Goal: Check status: Check status

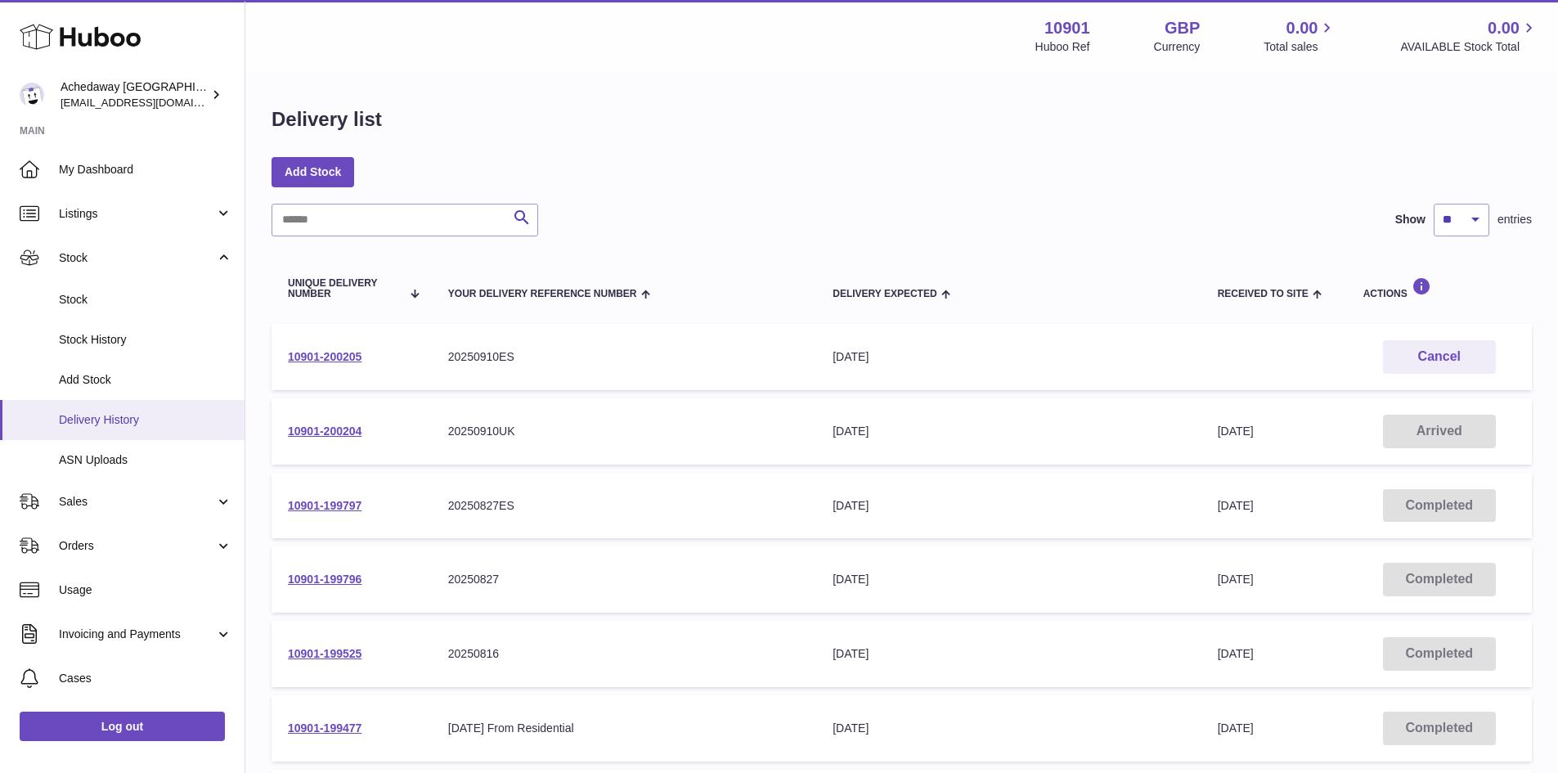
click at [119, 420] on span "Delivery History" at bounding box center [145, 420] width 173 height 16
click at [353, 429] on link "10901-200204" at bounding box center [325, 430] width 74 height 13
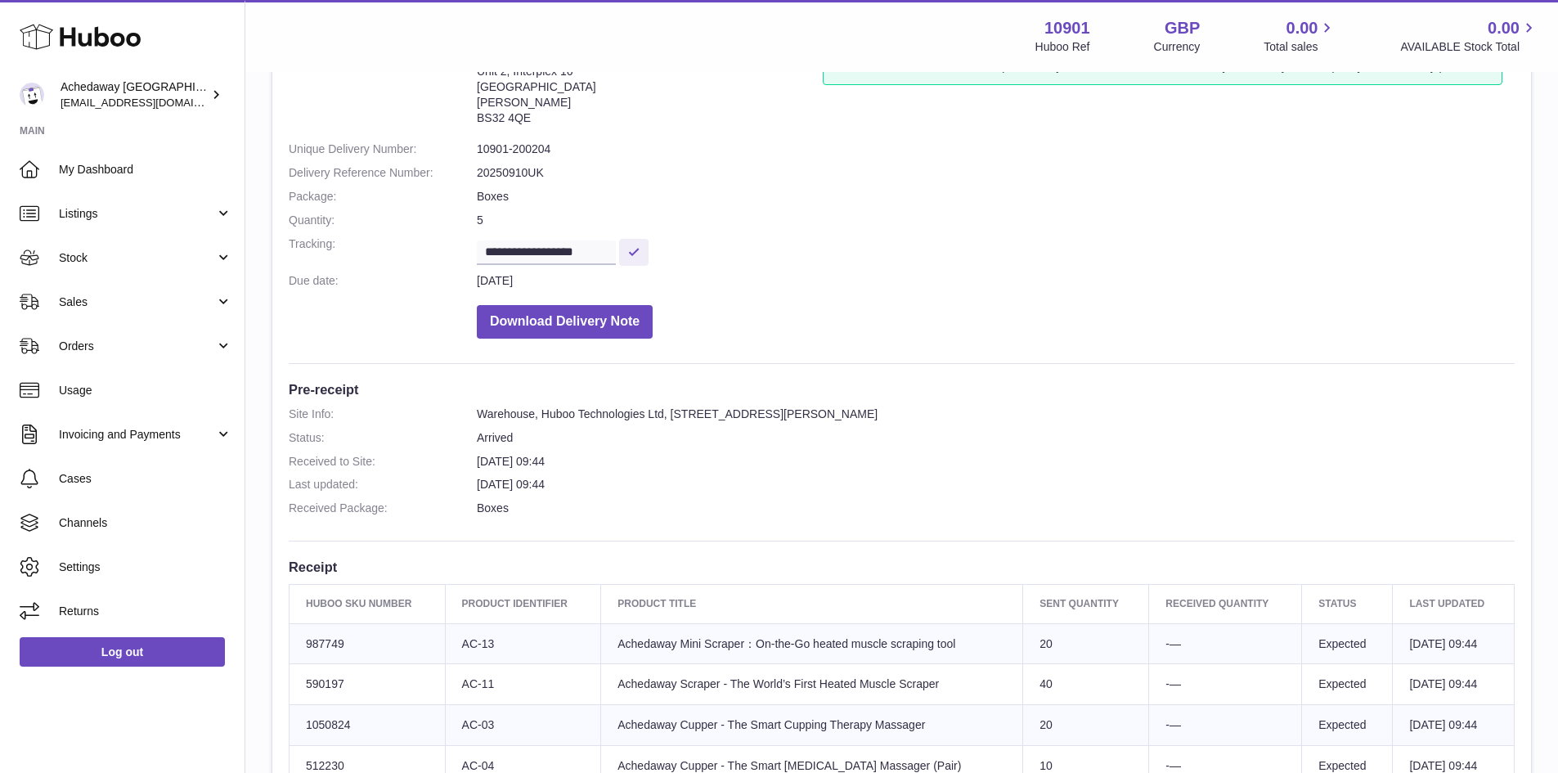
scroll to position [327, 0]
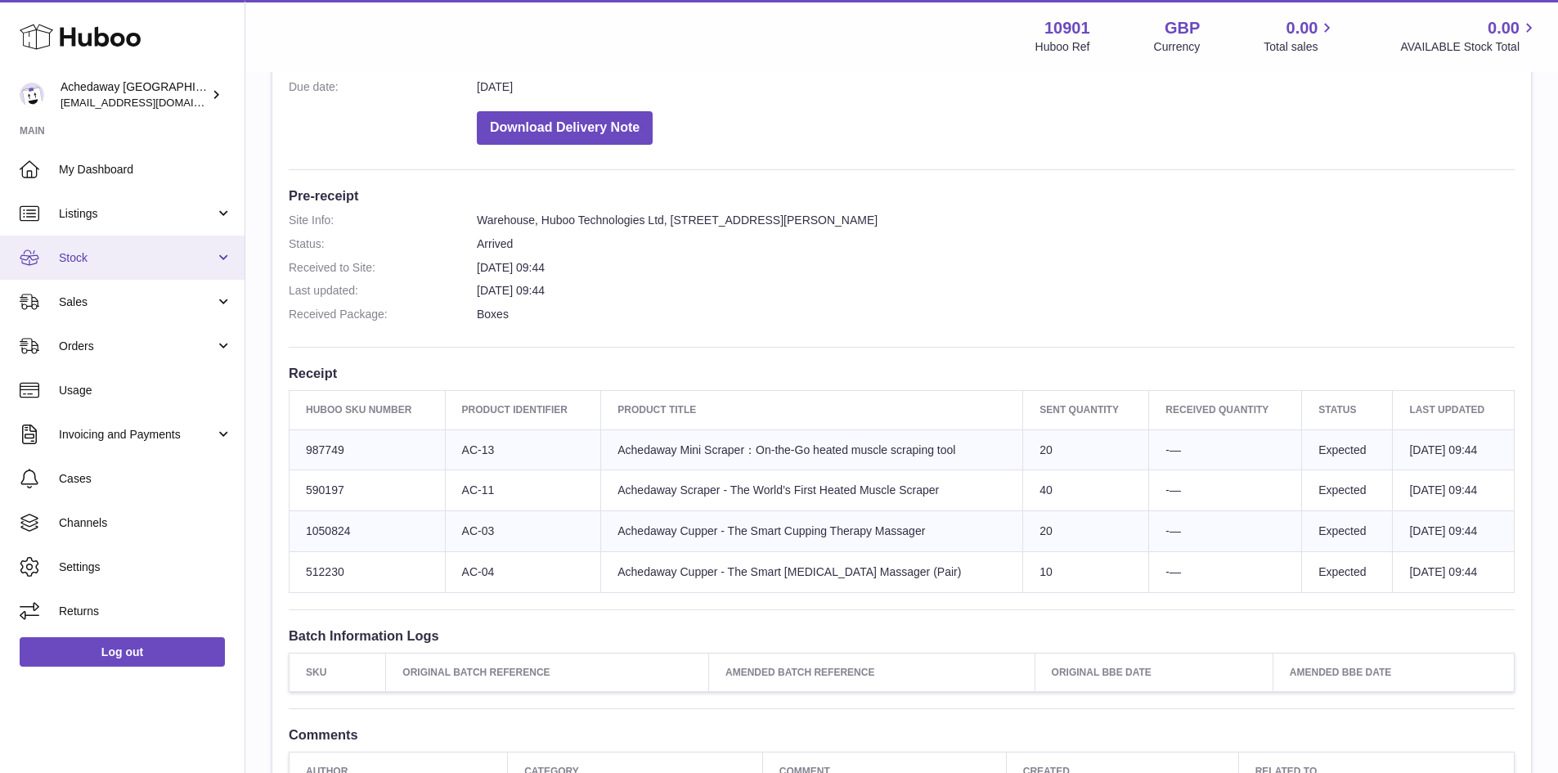
click at [123, 270] on link "Stock" at bounding box center [122, 258] width 245 height 44
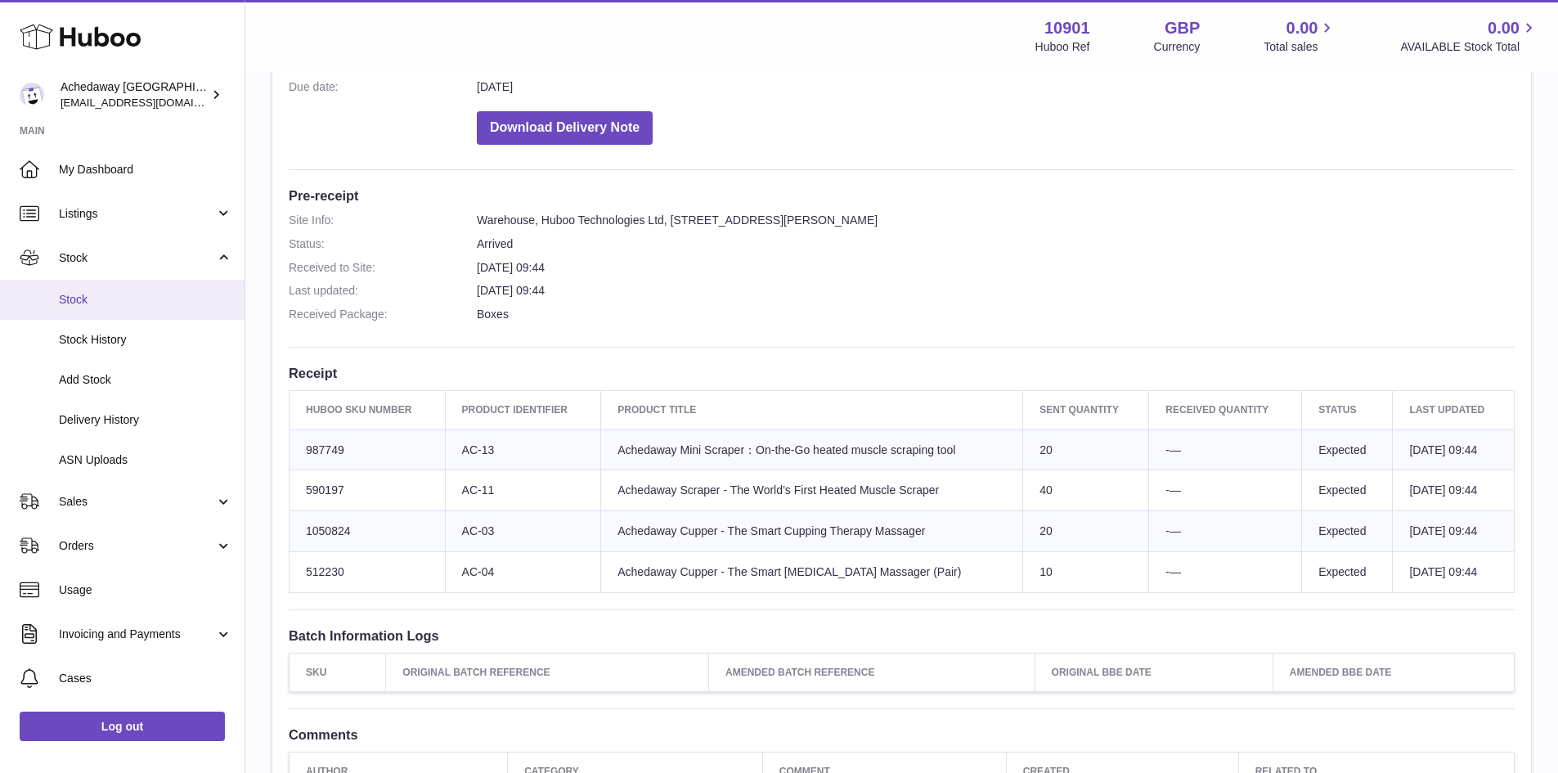
click at [132, 298] on span "Stock" at bounding box center [145, 300] width 173 height 16
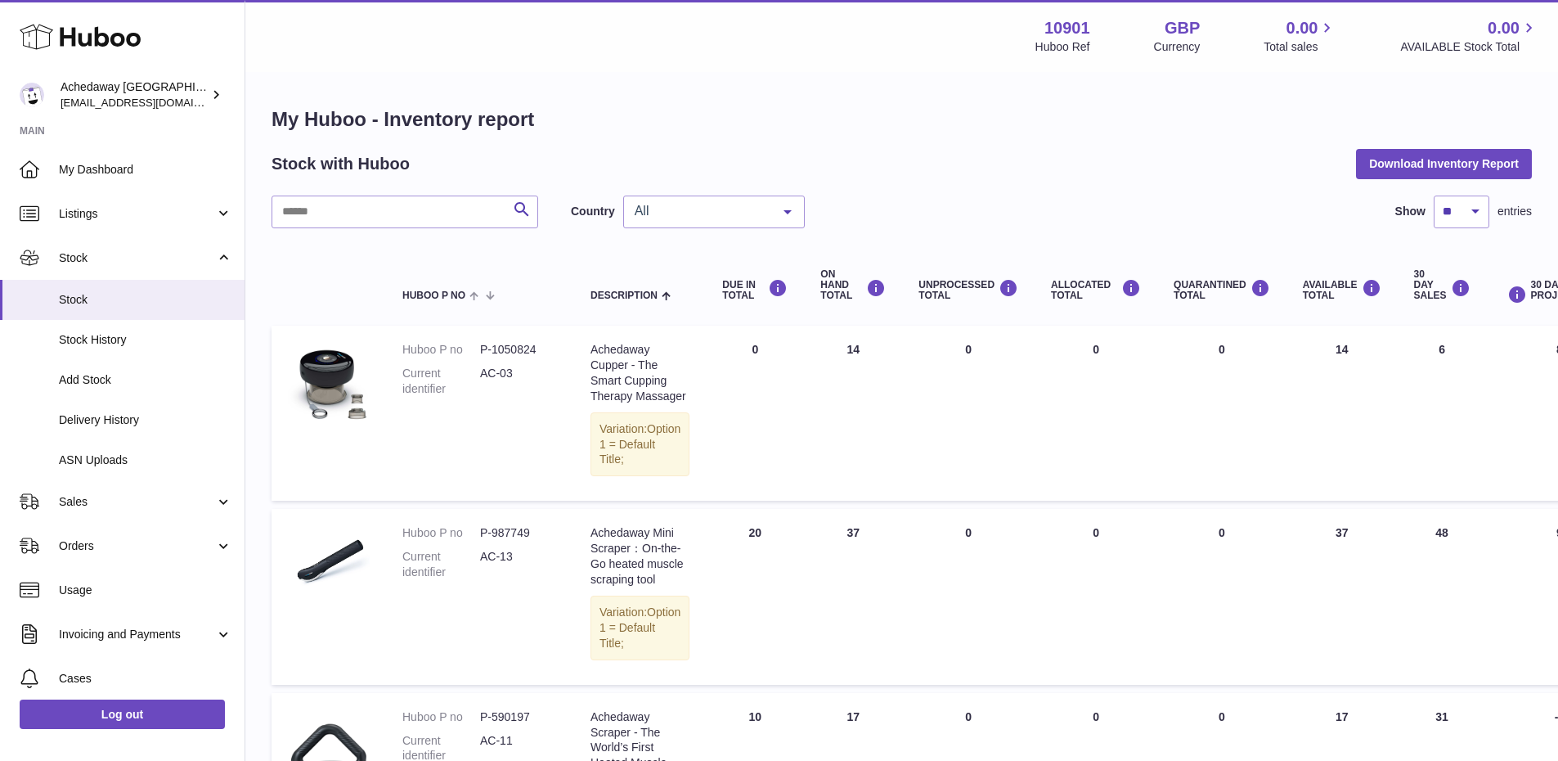
click at [711, 221] on div "All" at bounding box center [714, 211] width 182 height 33
click at [683, 320] on span "ES" at bounding box center [714, 310] width 180 height 33
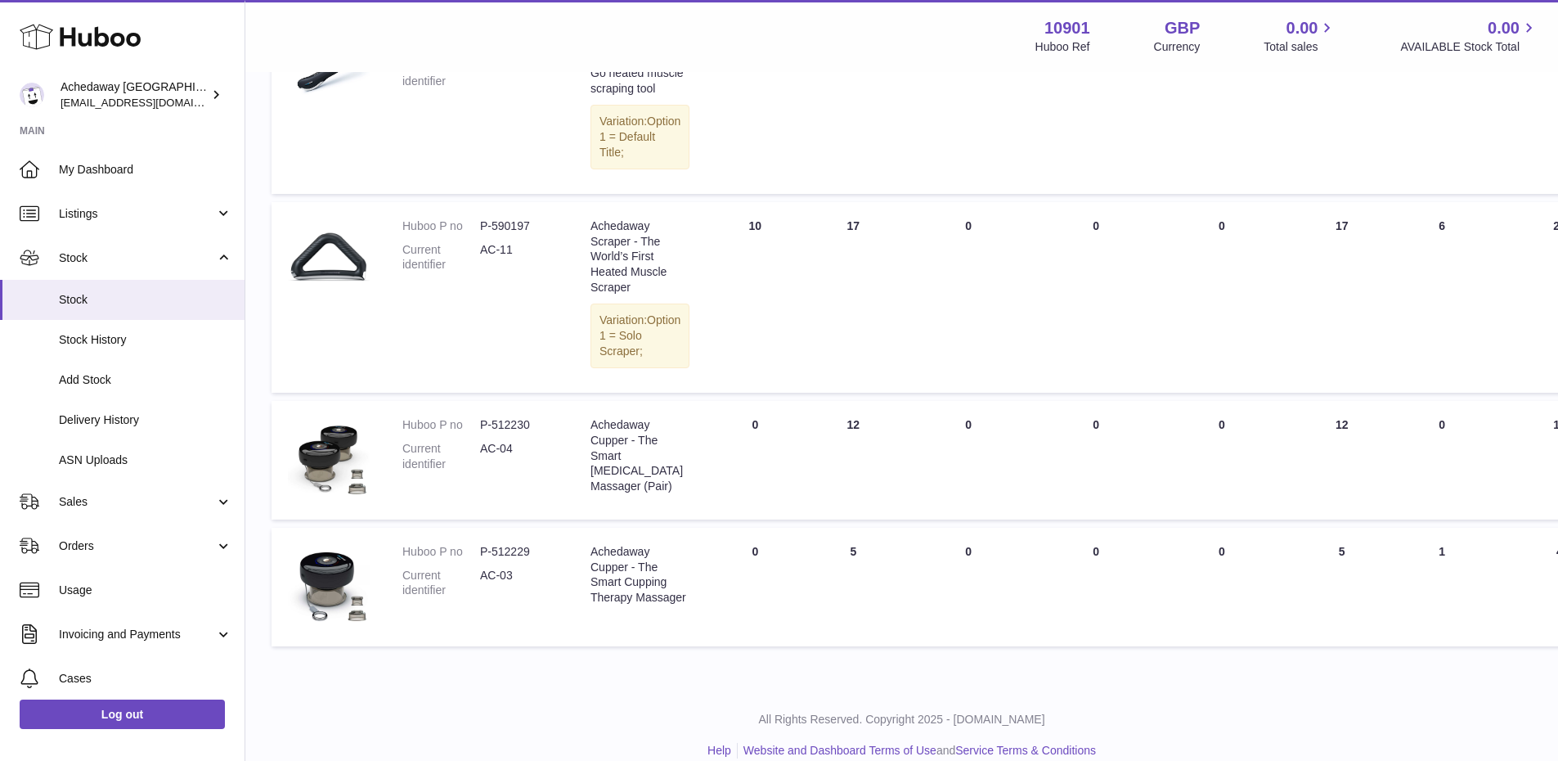
scroll to position [82, 0]
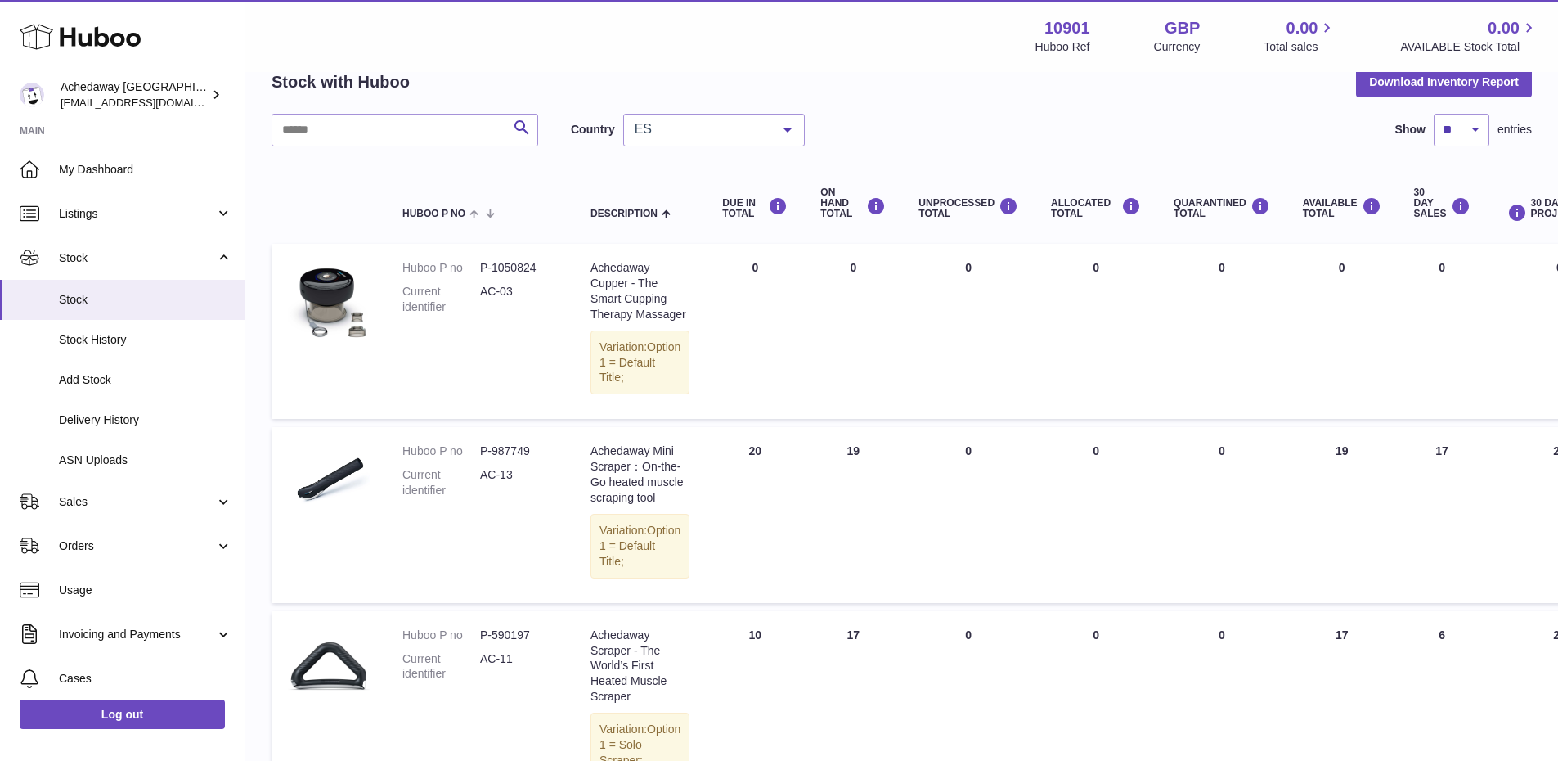
click at [722, 129] on span "ES" at bounding box center [701, 129] width 141 height 16
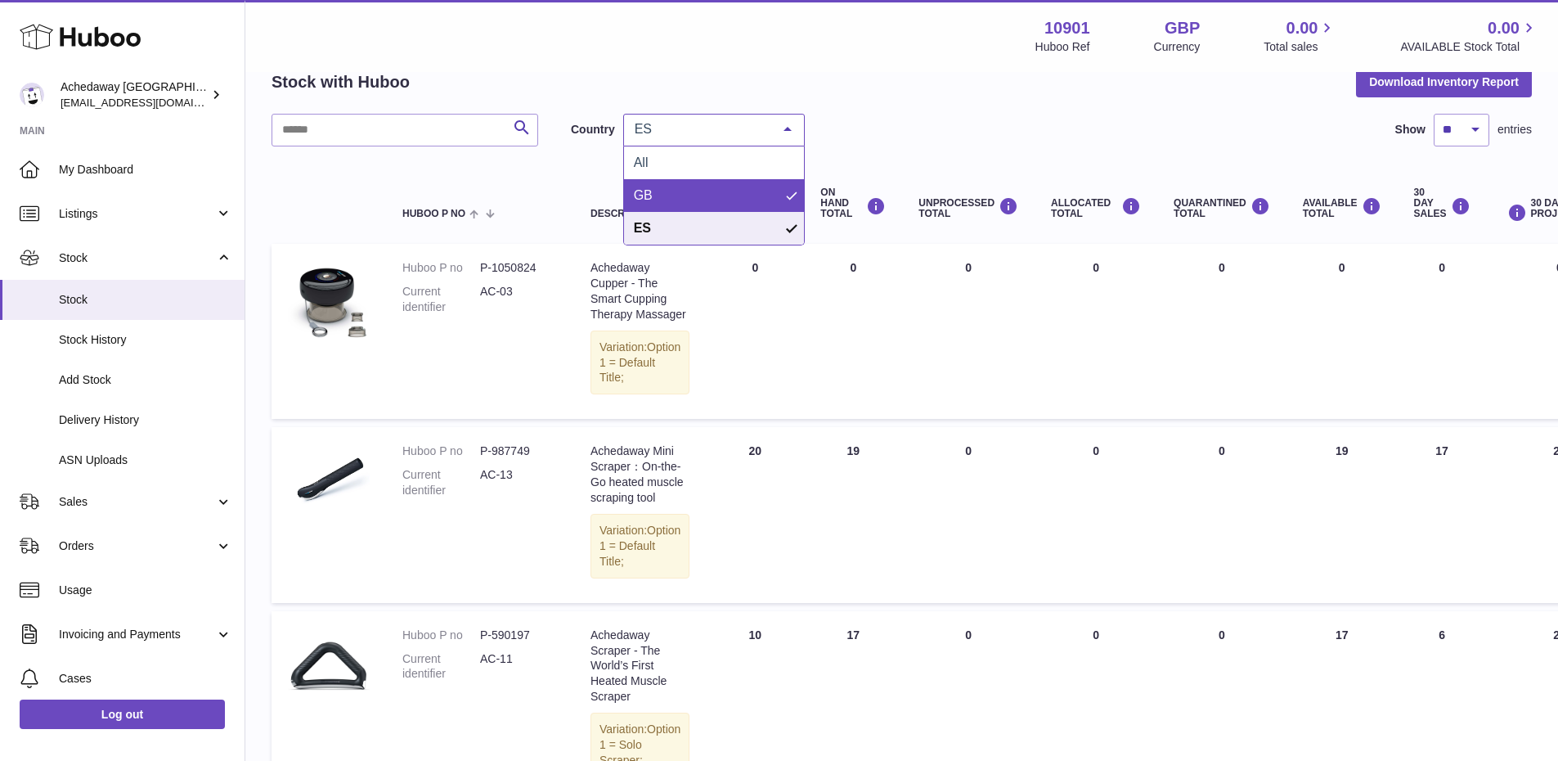
click at [656, 206] on span "GB" at bounding box center [714, 195] width 180 height 33
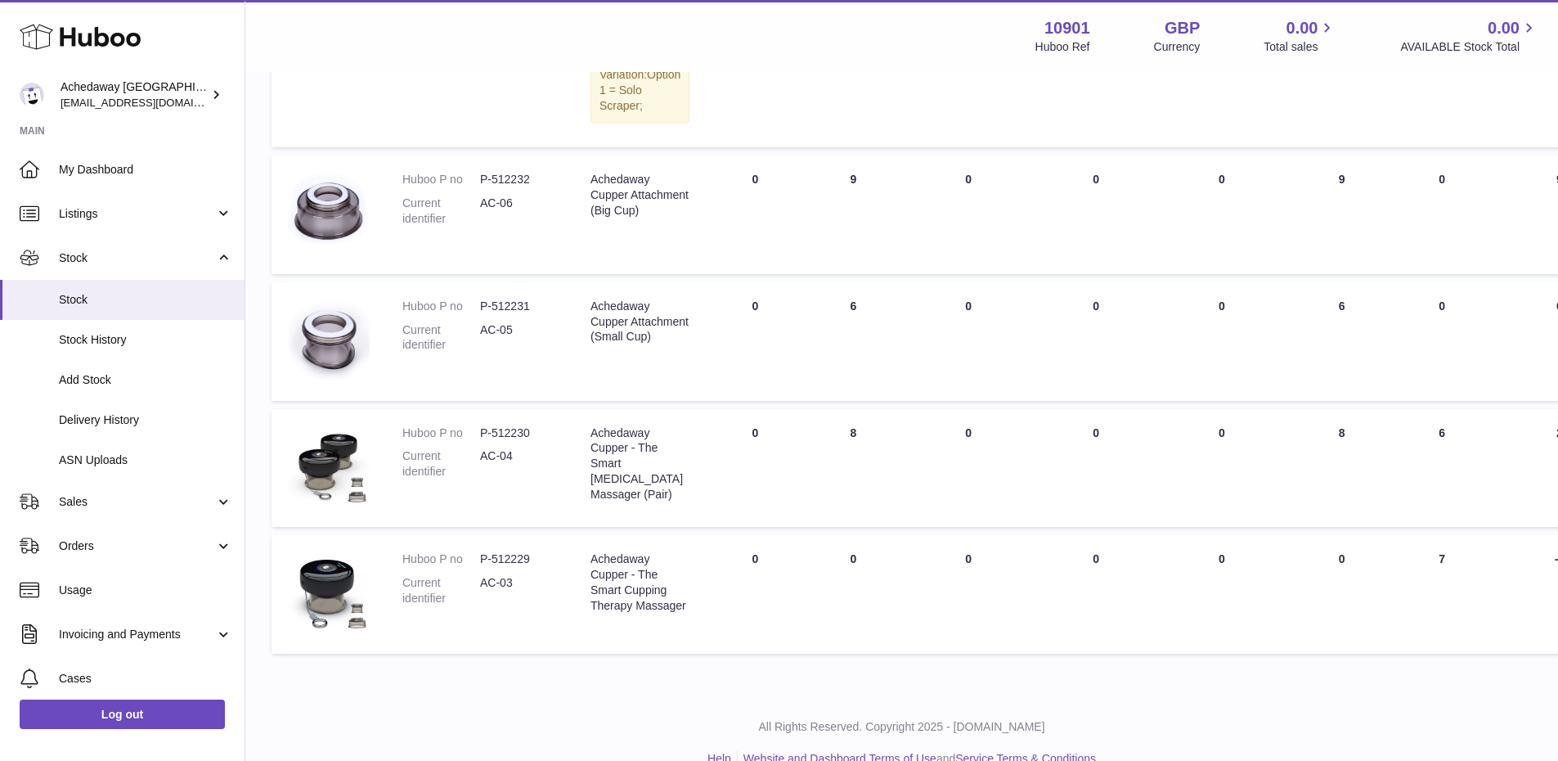
scroll to position [844, 0]
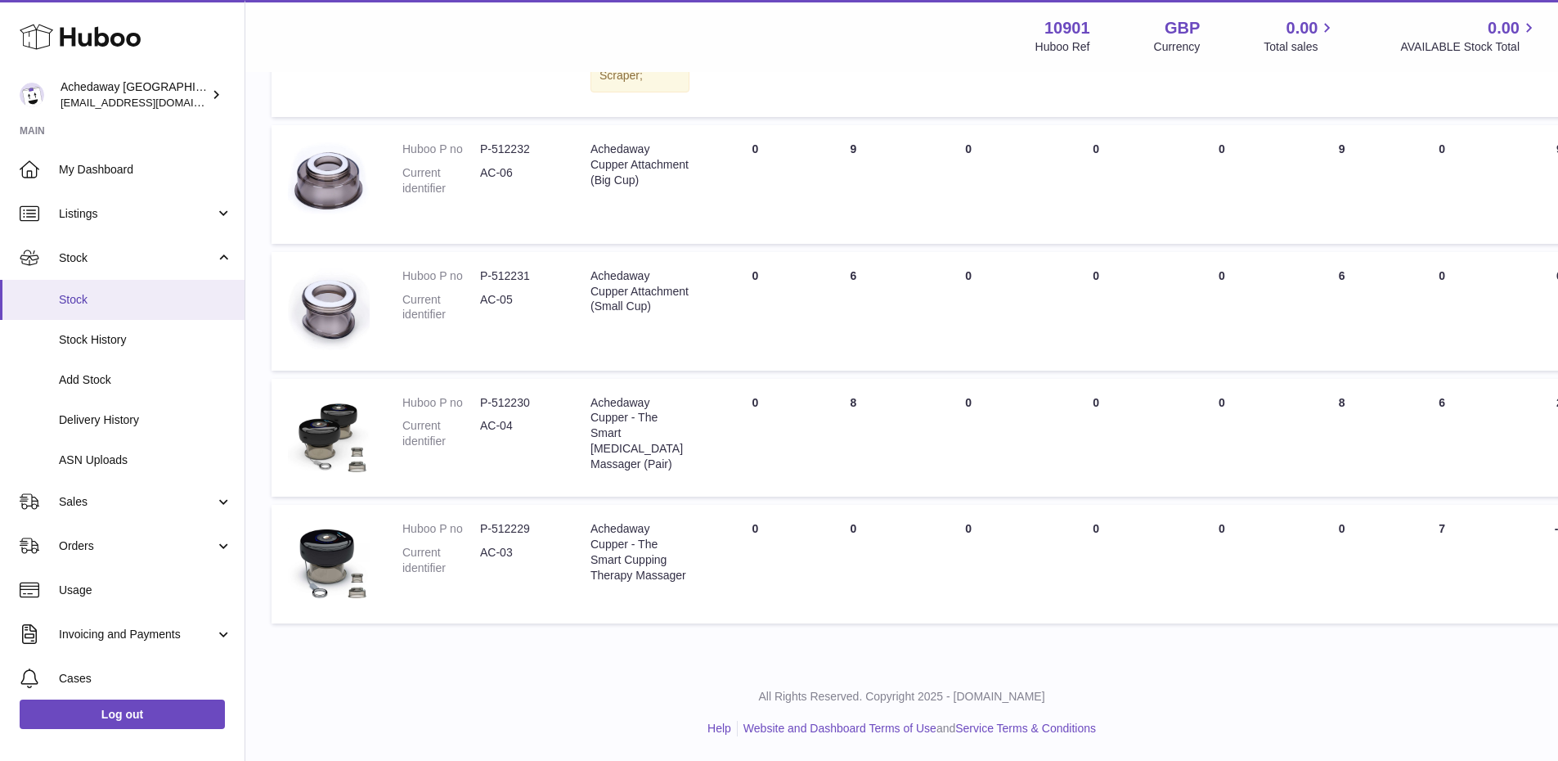
click at [164, 280] on link "Stock" at bounding box center [122, 300] width 245 height 40
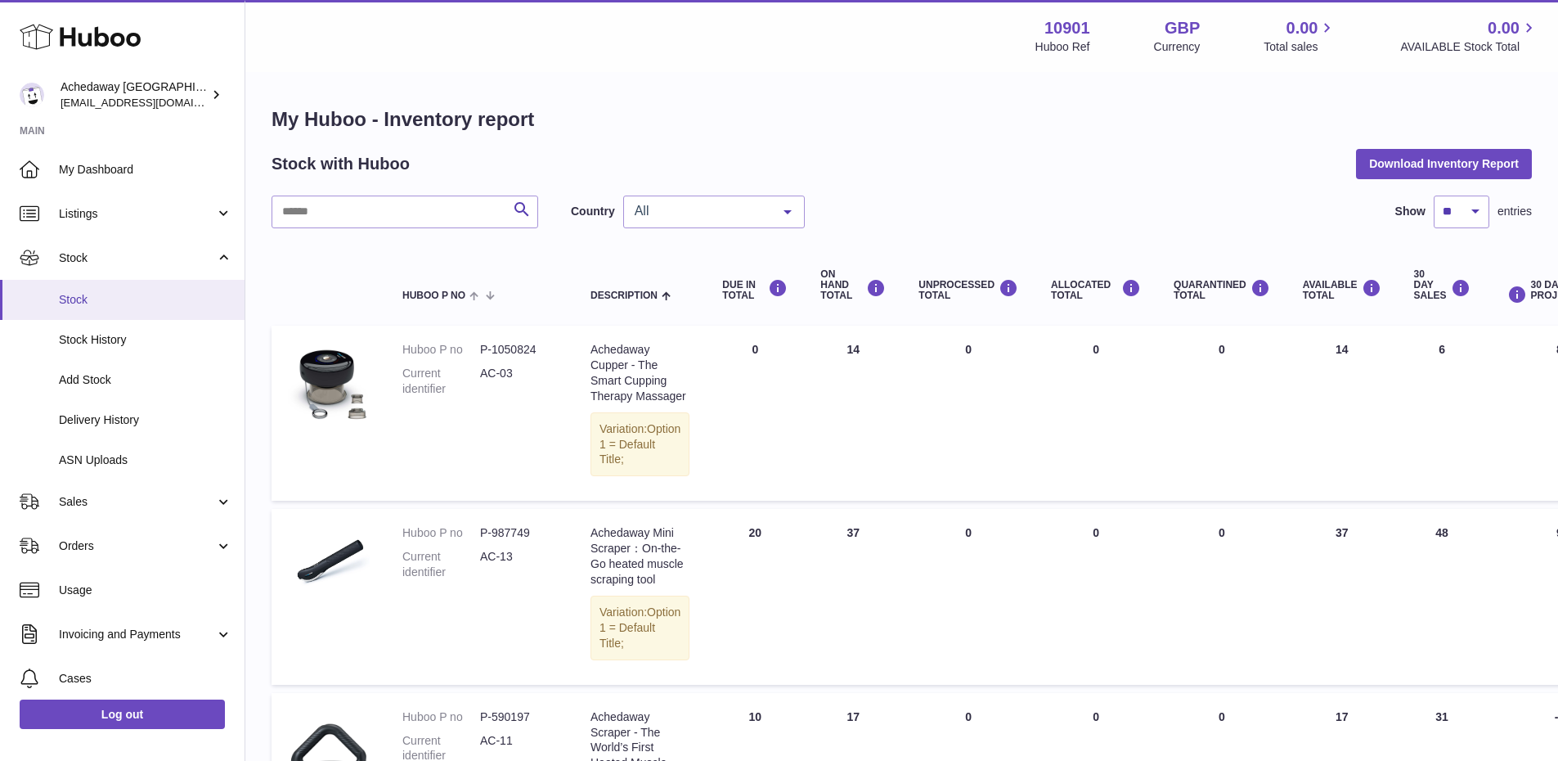
click at [76, 298] on span "Stock" at bounding box center [145, 300] width 173 height 16
click at [125, 299] on span "Stock" at bounding box center [145, 300] width 173 height 16
click at [667, 218] on span "All" at bounding box center [701, 211] width 141 height 16
click at [647, 313] on span "ES" at bounding box center [642, 310] width 17 height 14
click at [659, 263] on th "Description" at bounding box center [640, 285] width 132 height 65
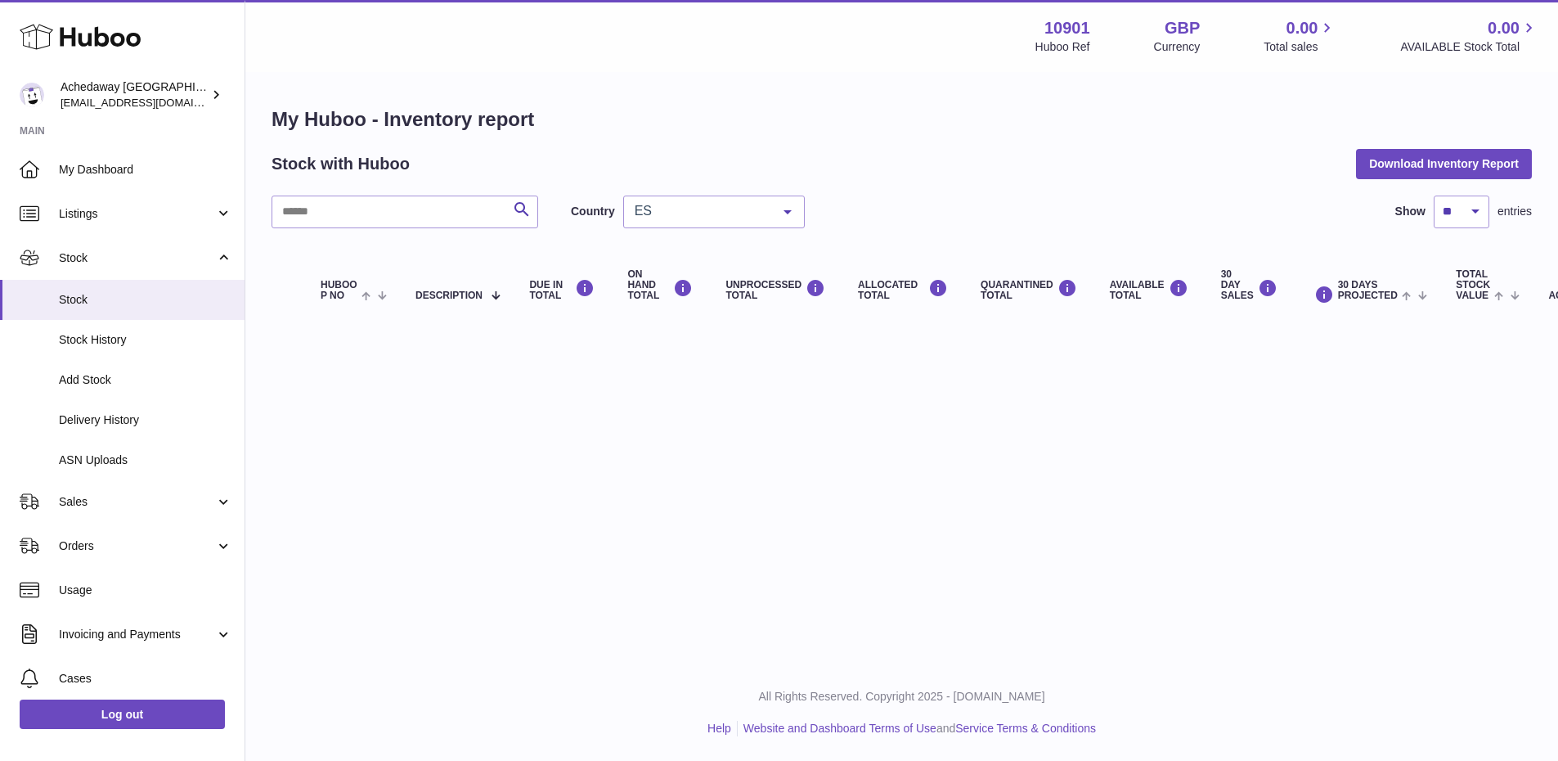
click at [662, 223] on div "Menu Huboo 10901 Huboo Ref GBP Currency 0.00 Total sales 0.00 AVAILABLE Stock T…" at bounding box center [901, 179] width 1313 height 358
click at [662, 221] on div "ES" at bounding box center [714, 211] width 182 height 33
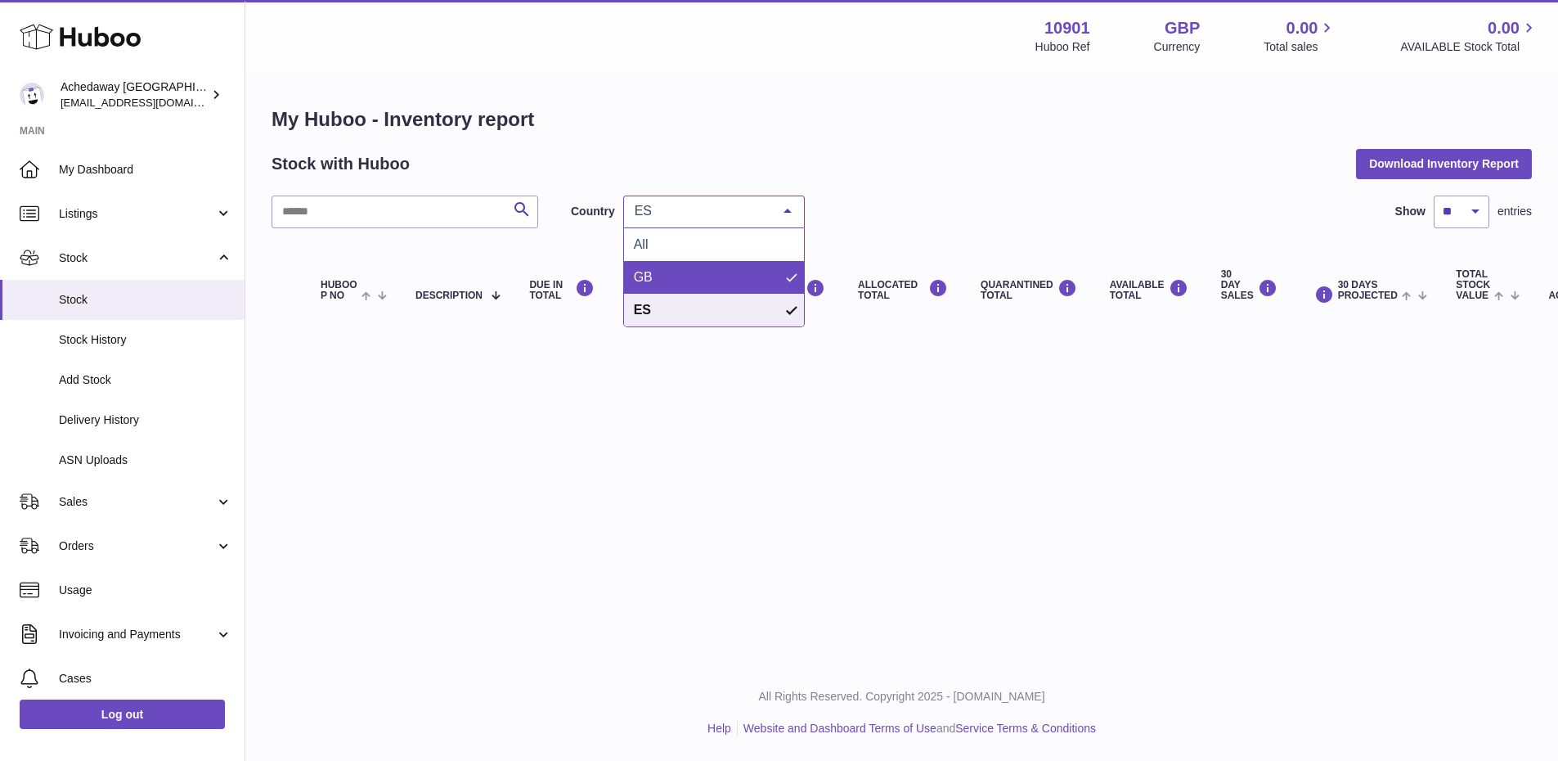
click at [674, 265] on span "GB" at bounding box center [714, 277] width 180 height 33
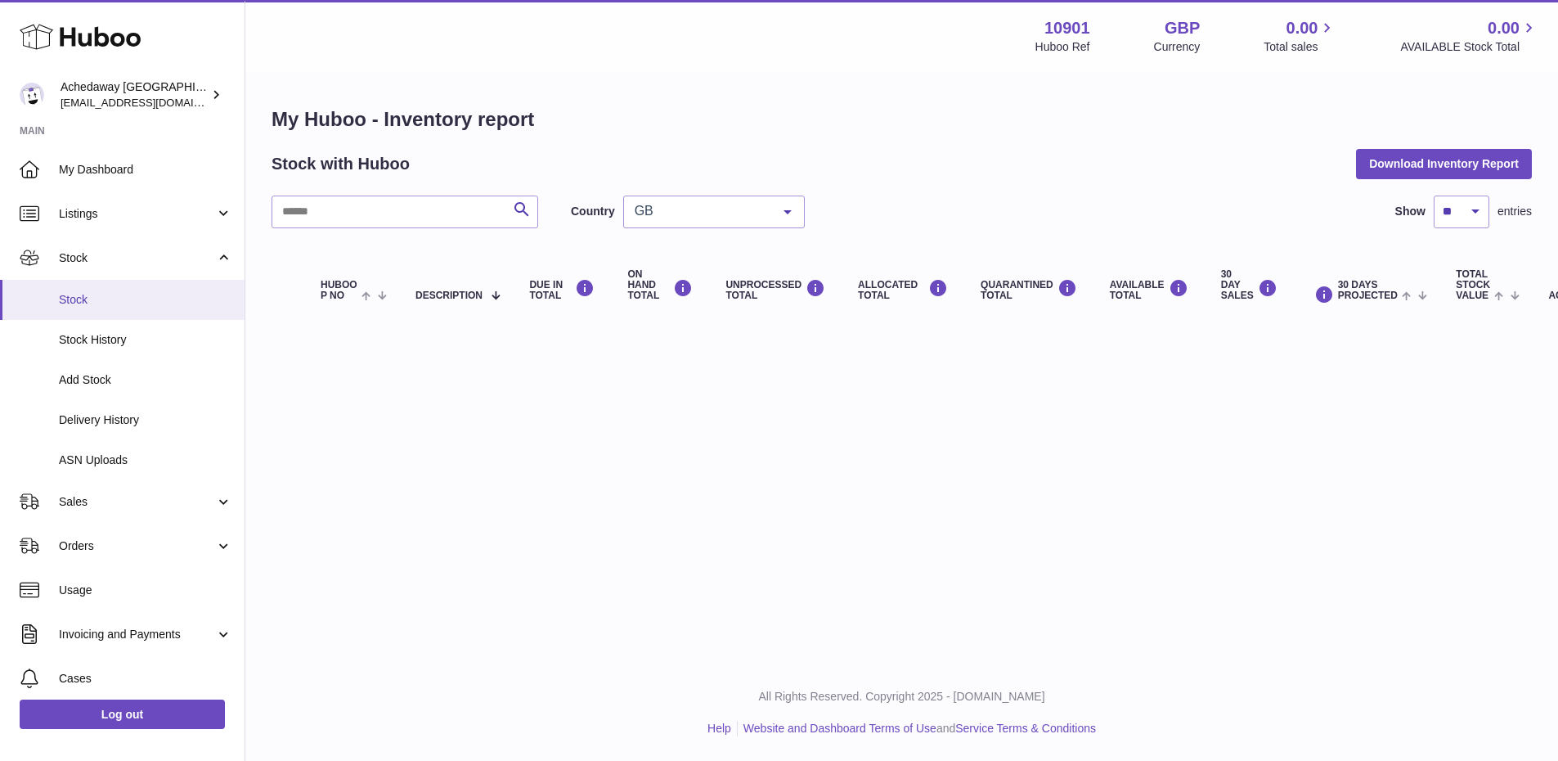
click at [94, 303] on span "Stock" at bounding box center [145, 300] width 173 height 16
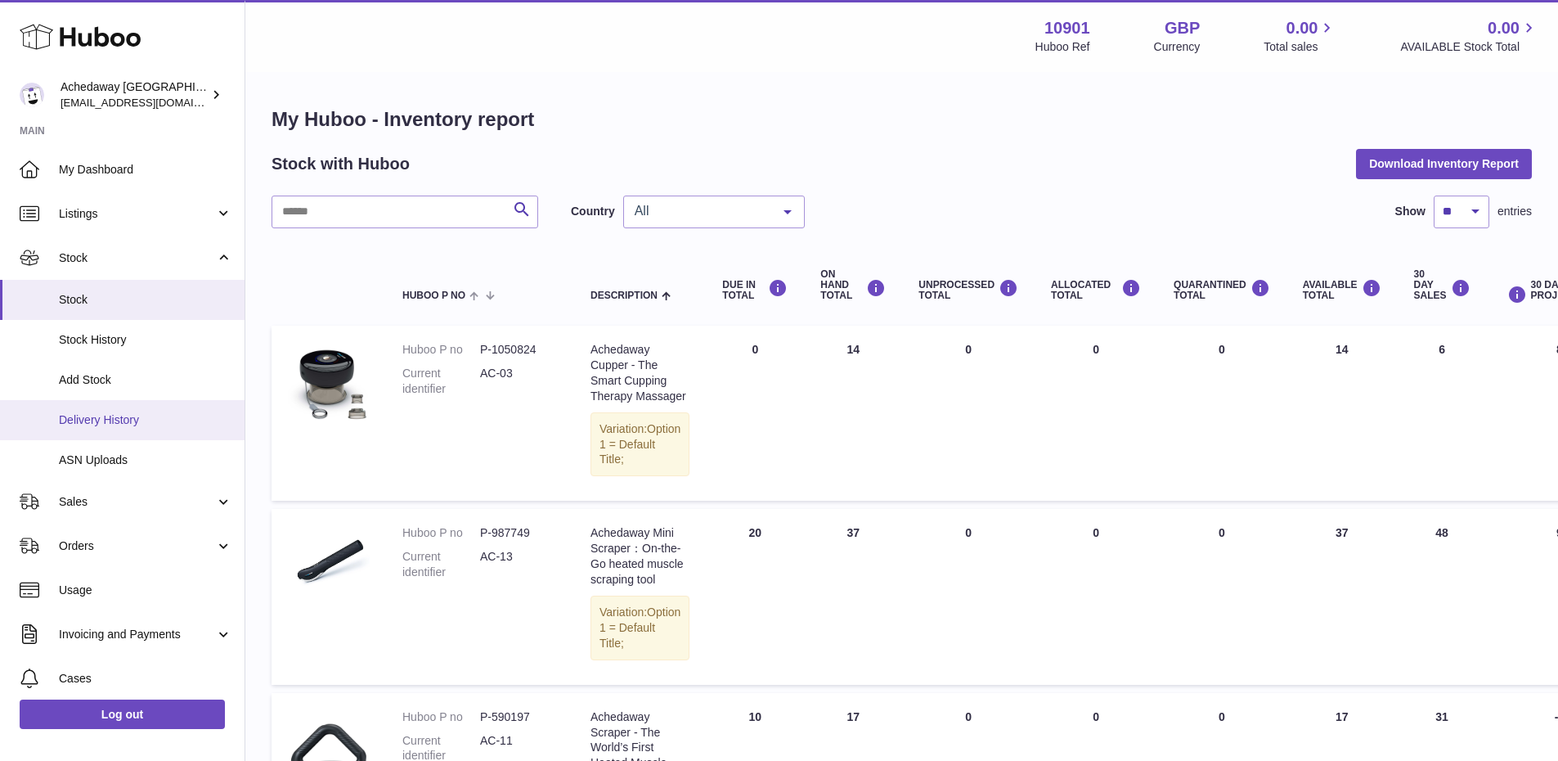
click at [131, 432] on link "Delivery History" at bounding box center [122, 420] width 245 height 40
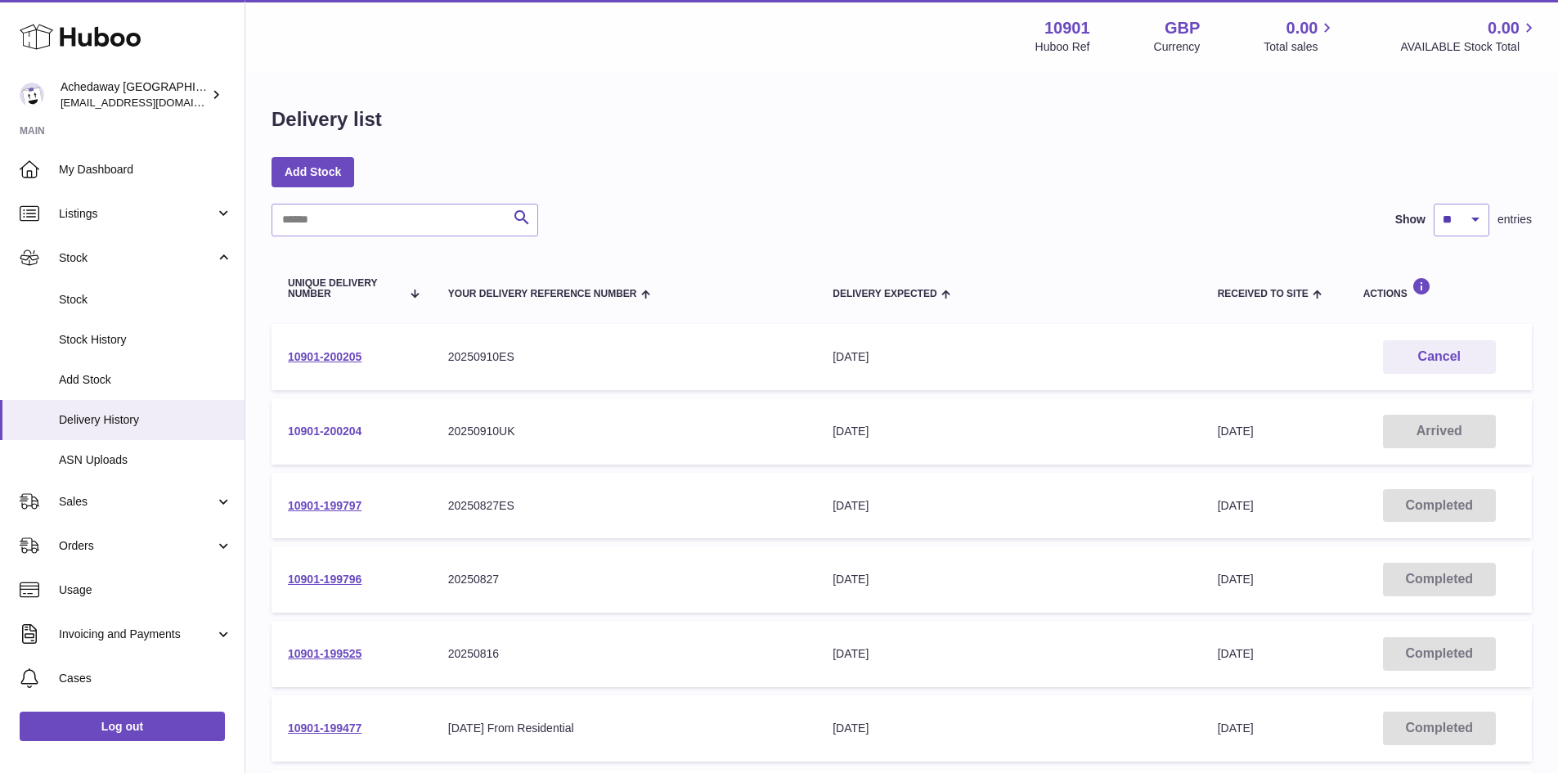
click at [333, 437] on link "10901-200204" at bounding box center [325, 430] width 74 height 13
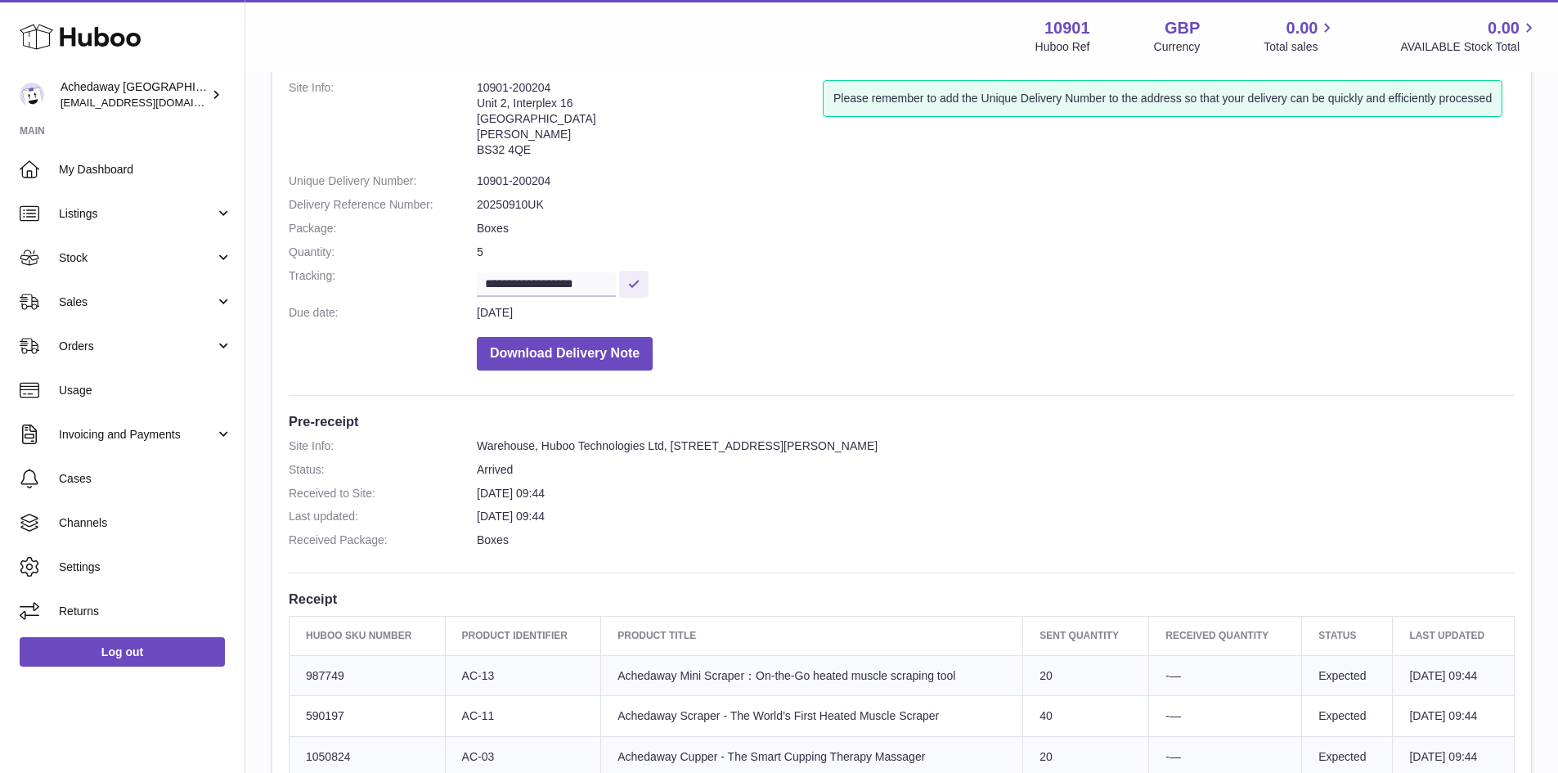
scroll to position [327, 0]
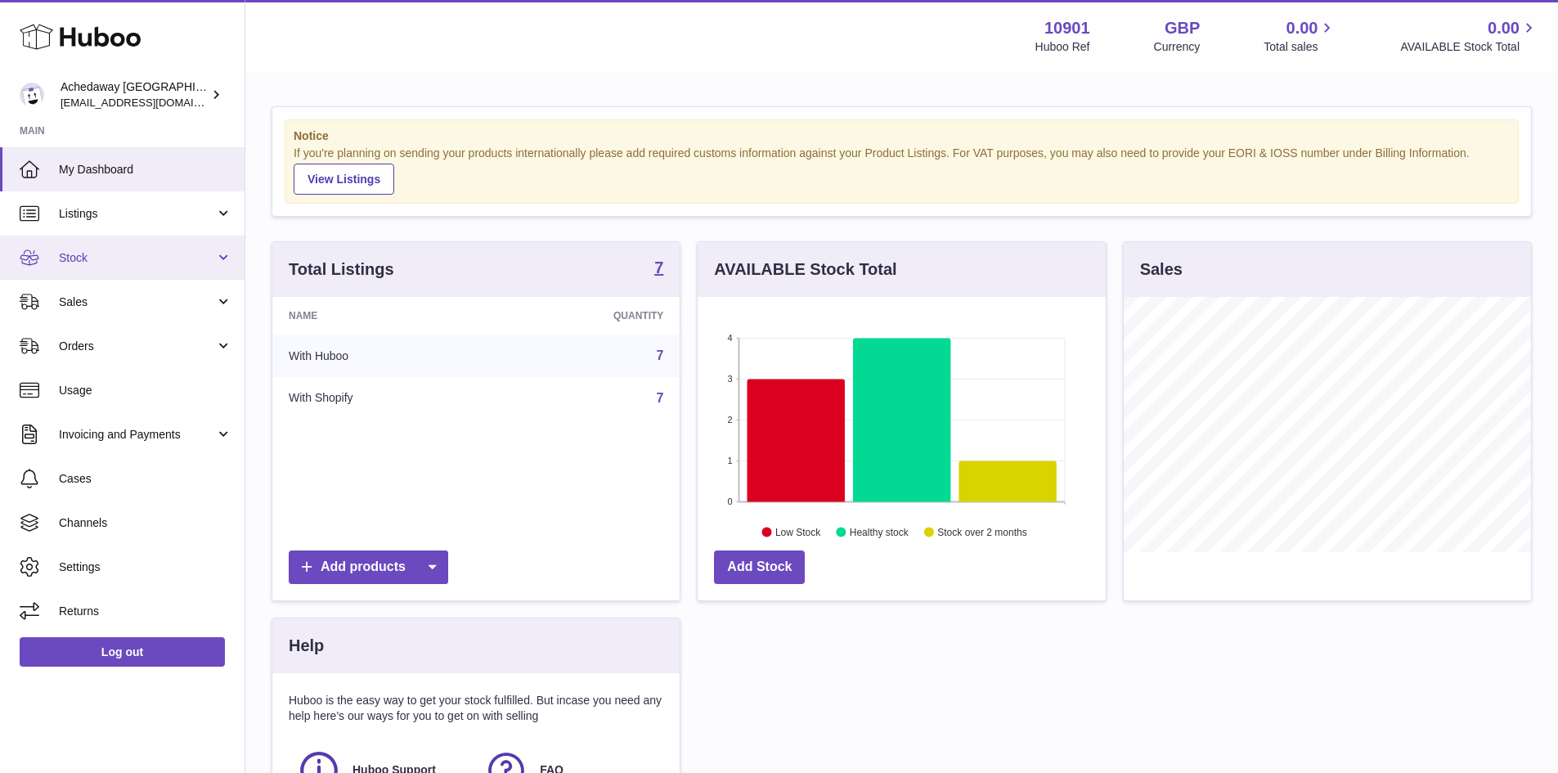
scroll to position [255, 408]
click at [159, 267] on link "Stock" at bounding box center [122, 258] width 245 height 44
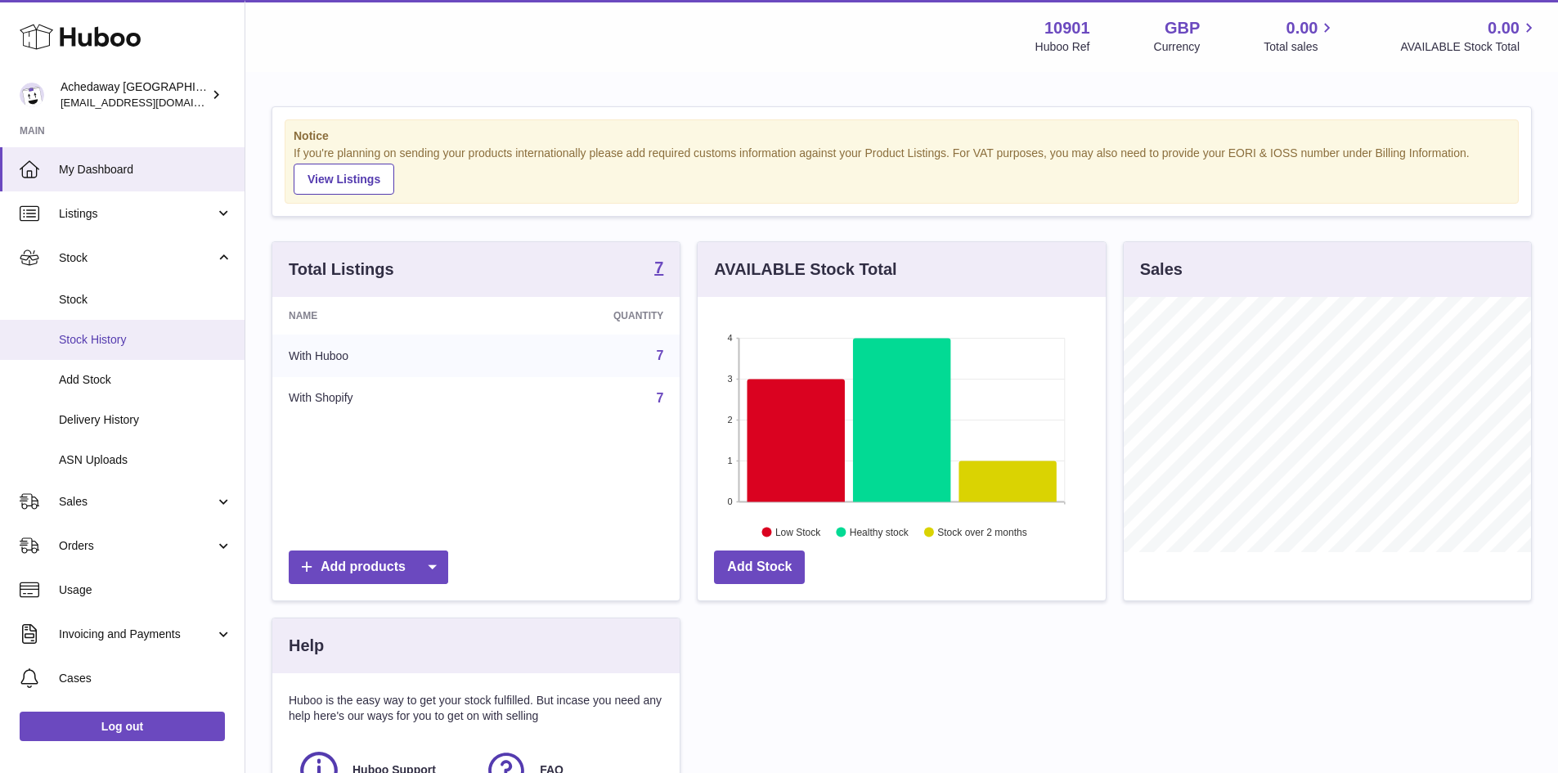
click at [161, 339] on span "Stock History" at bounding box center [145, 340] width 173 height 16
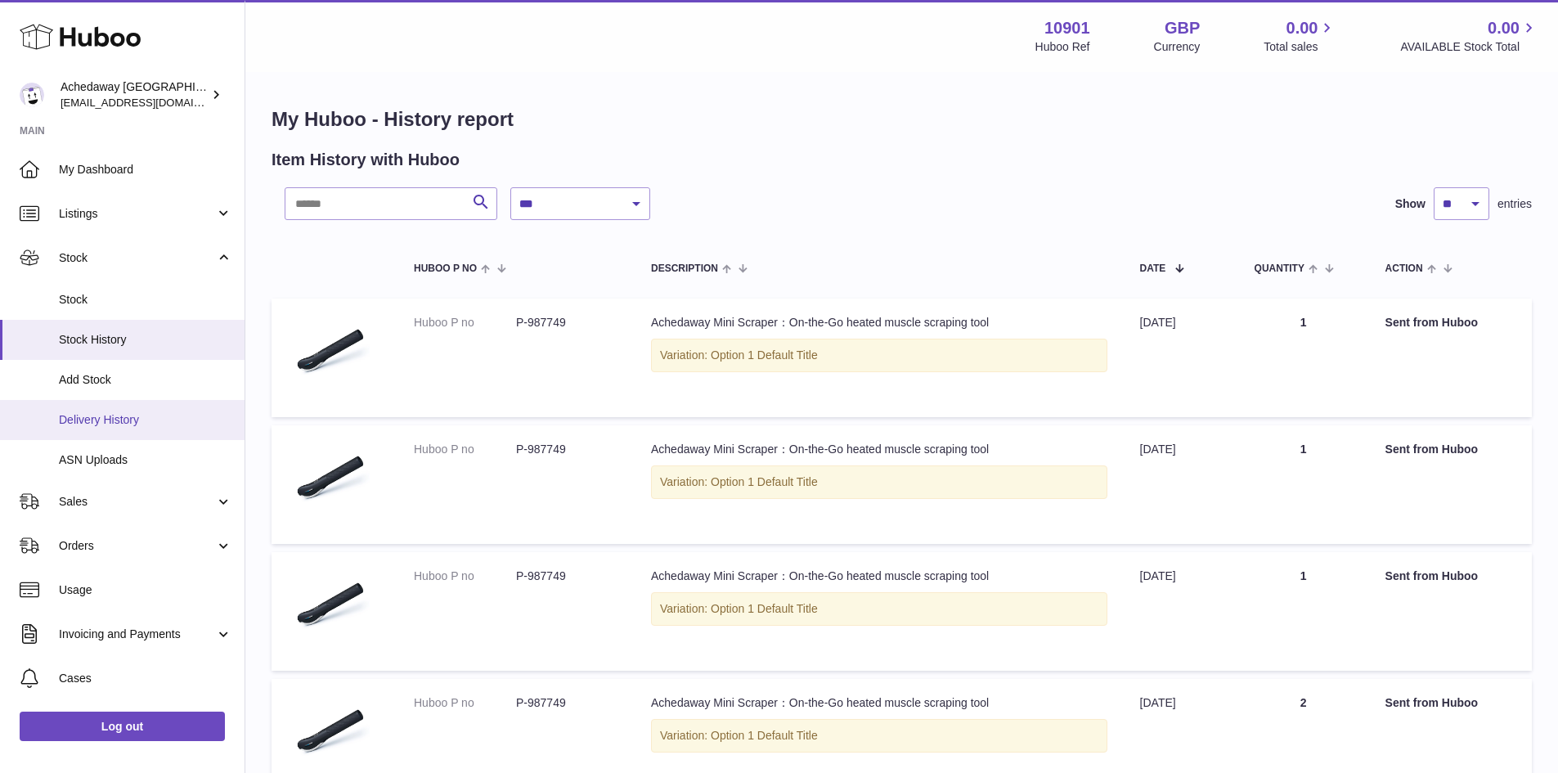
click at [146, 424] on span "Delivery History" at bounding box center [145, 420] width 173 height 16
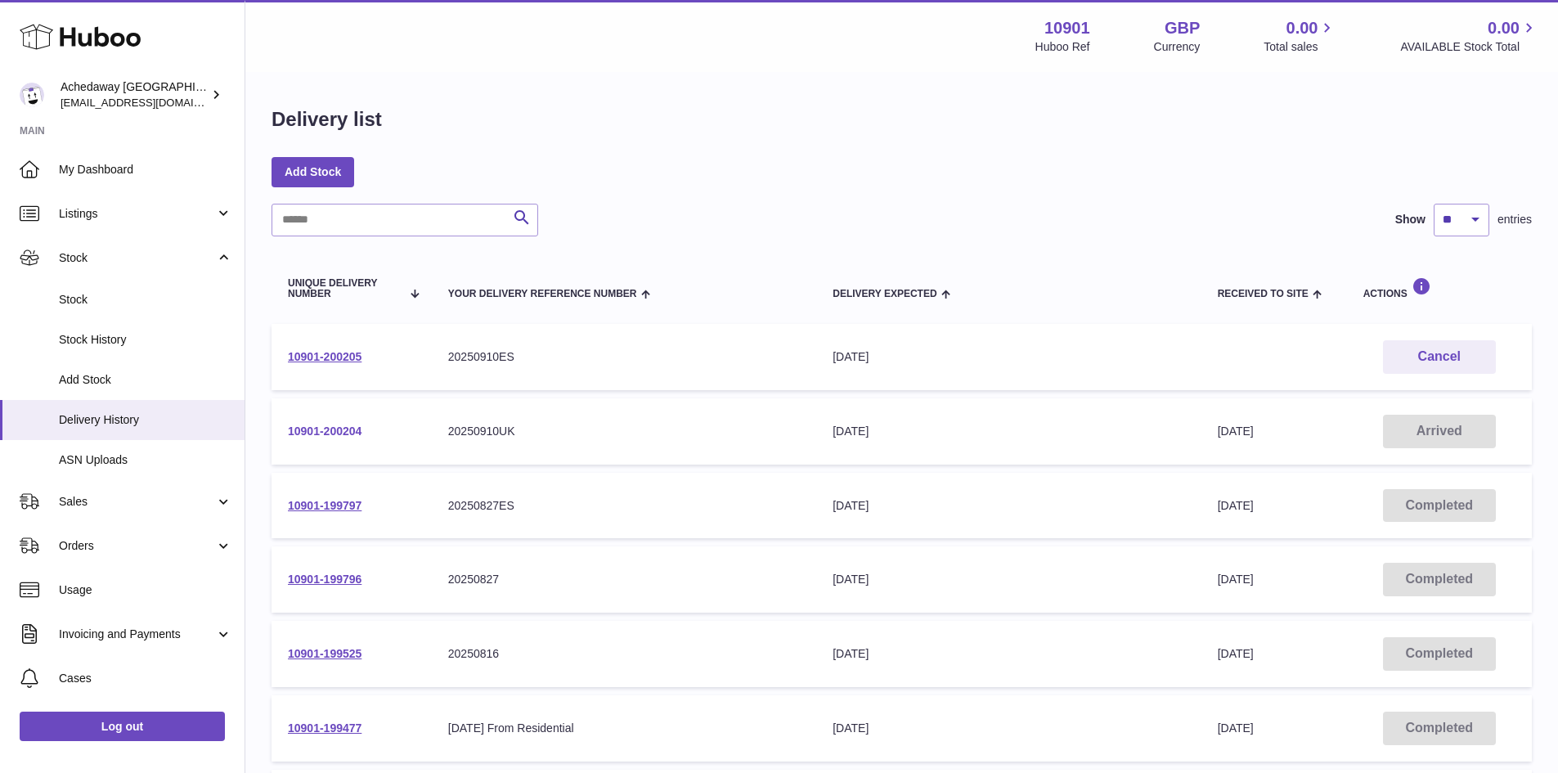
click at [323, 424] on link "10901-200204" at bounding box center [325, 430] width 74 height 13
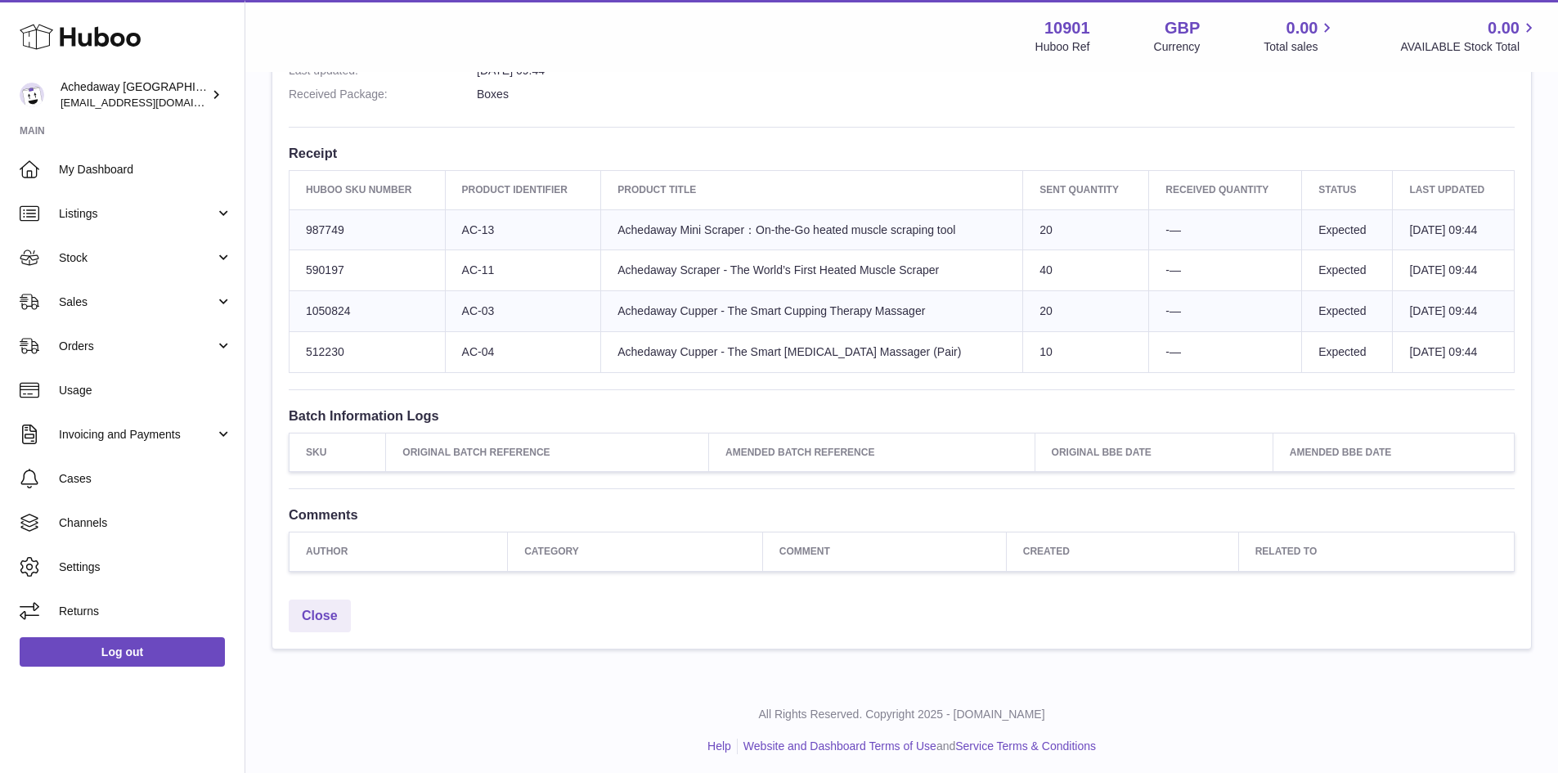
scroll to position [552, 0]
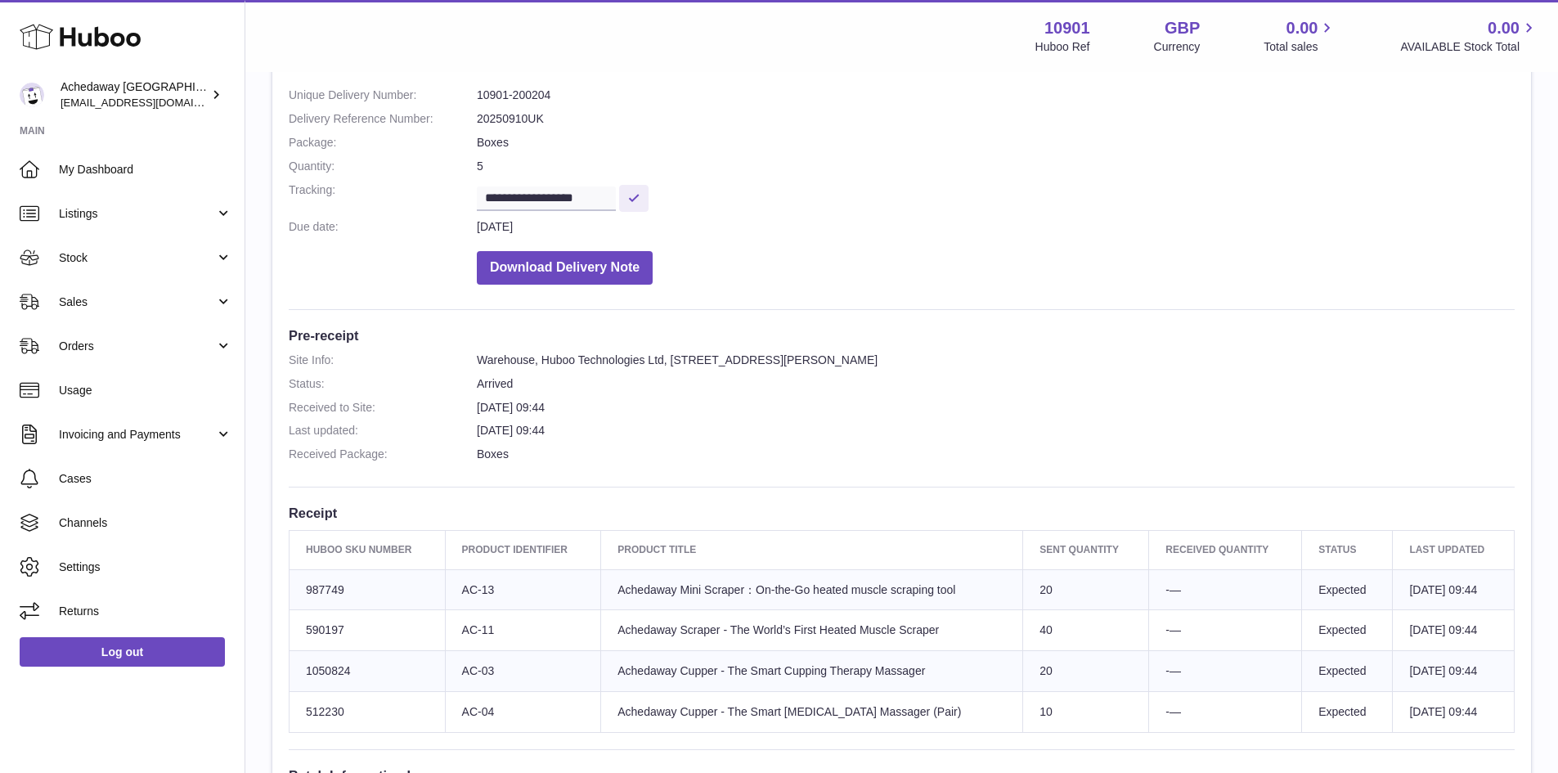
scroll to position [409, 0]
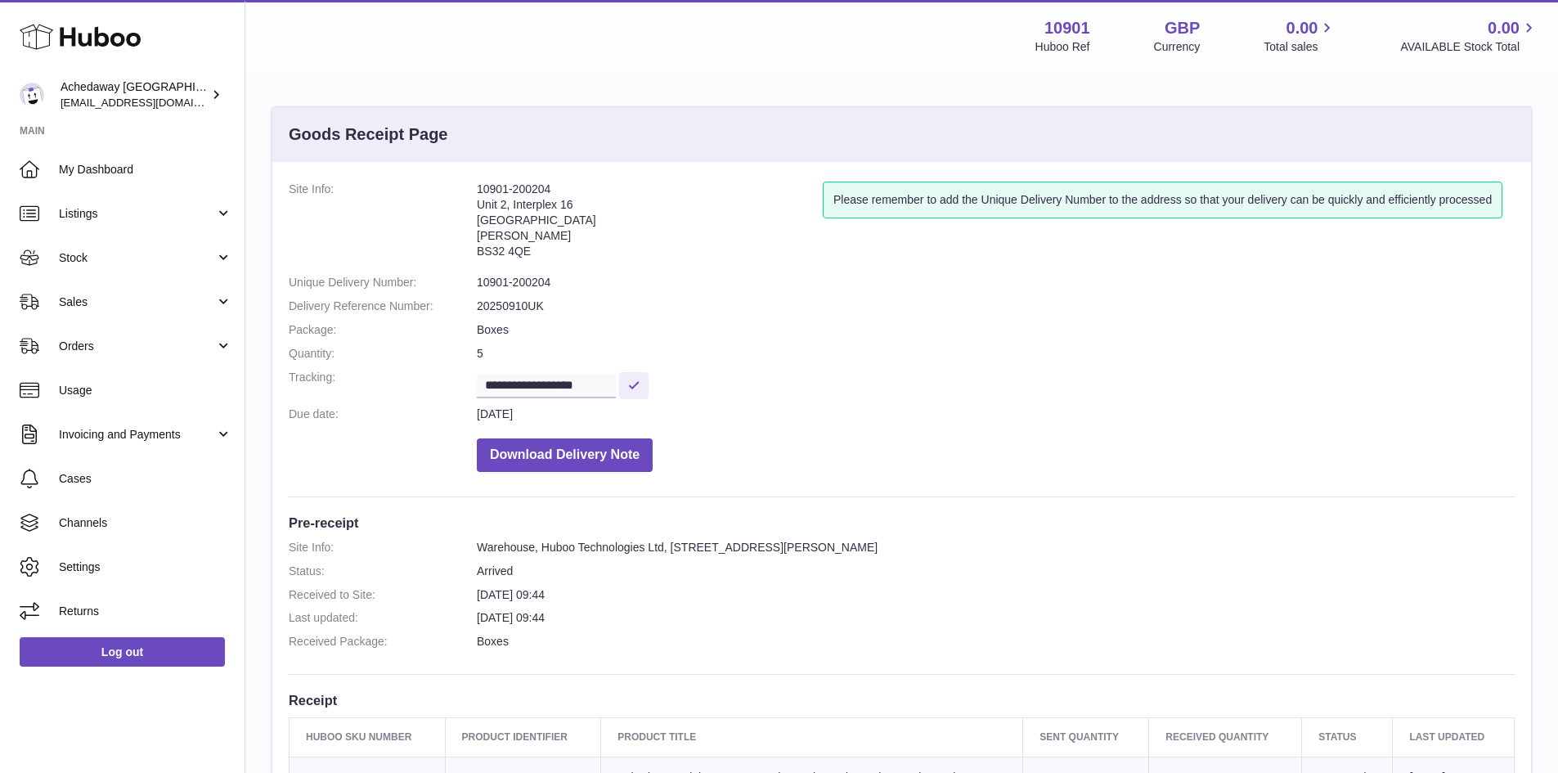
scroll to position [491, 0]
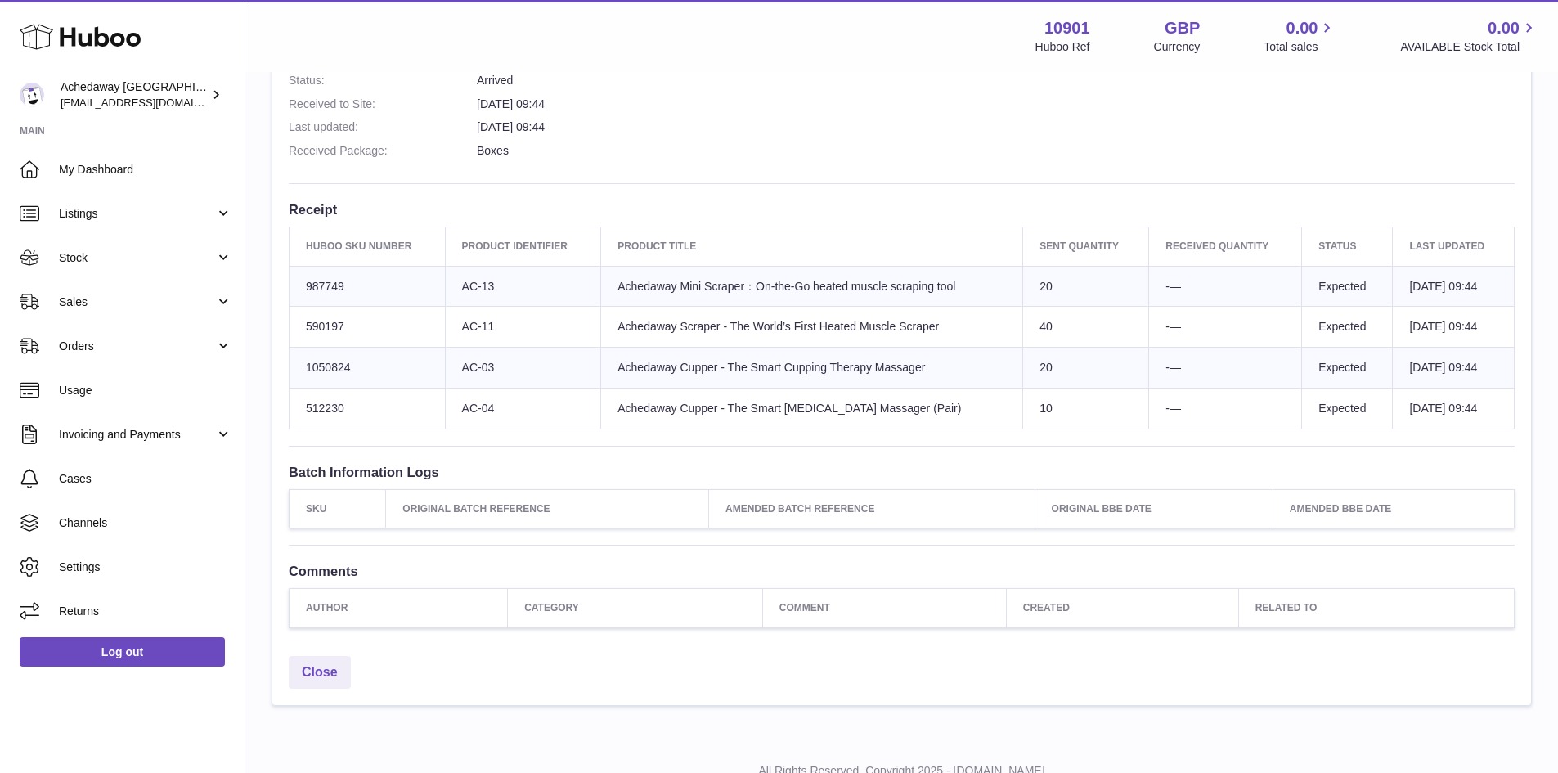
scroll to position [491, 0]
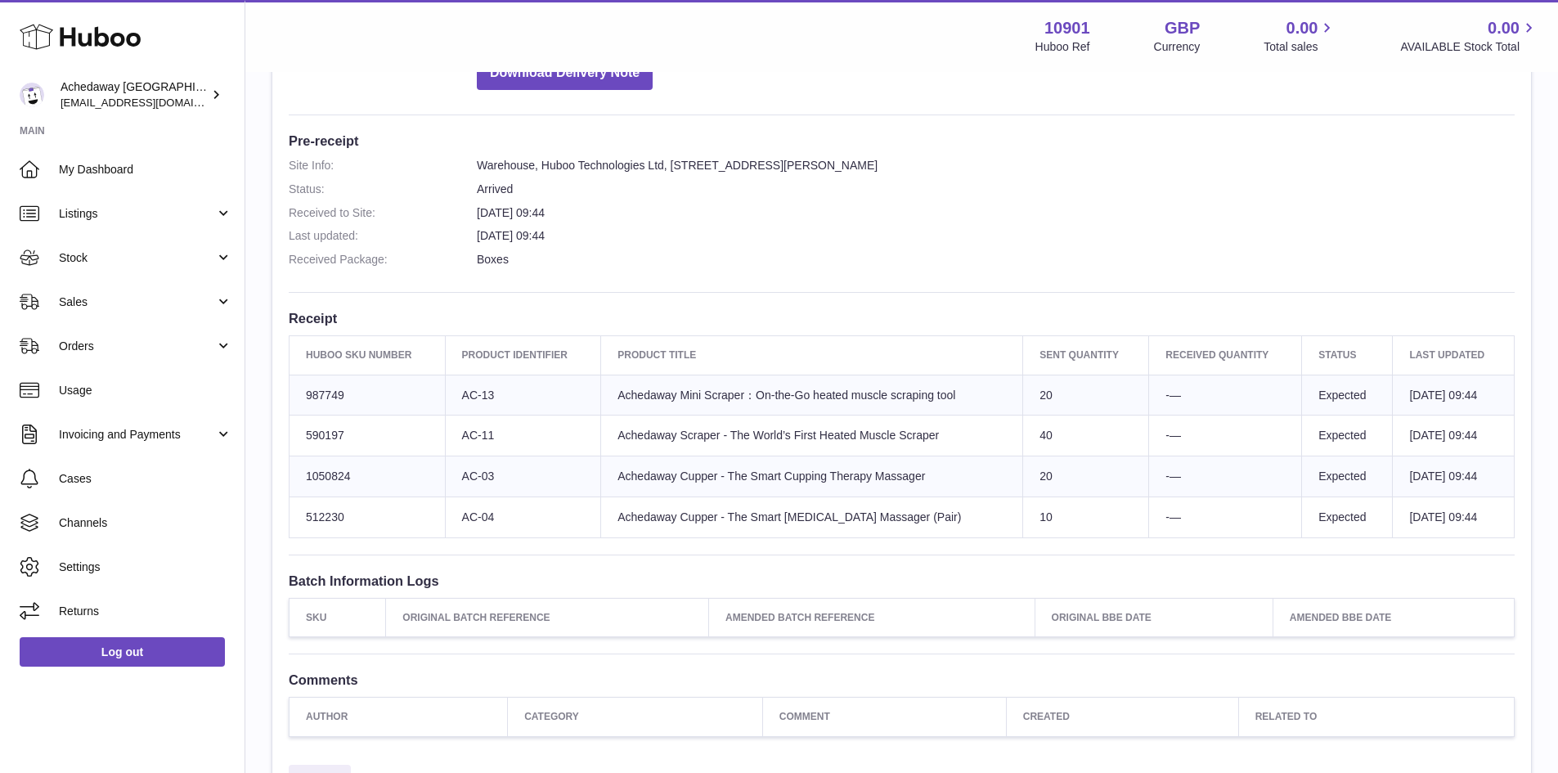
scroll to position [409, 0]
